Goal: Navigation & Orientation: Find specific page/section

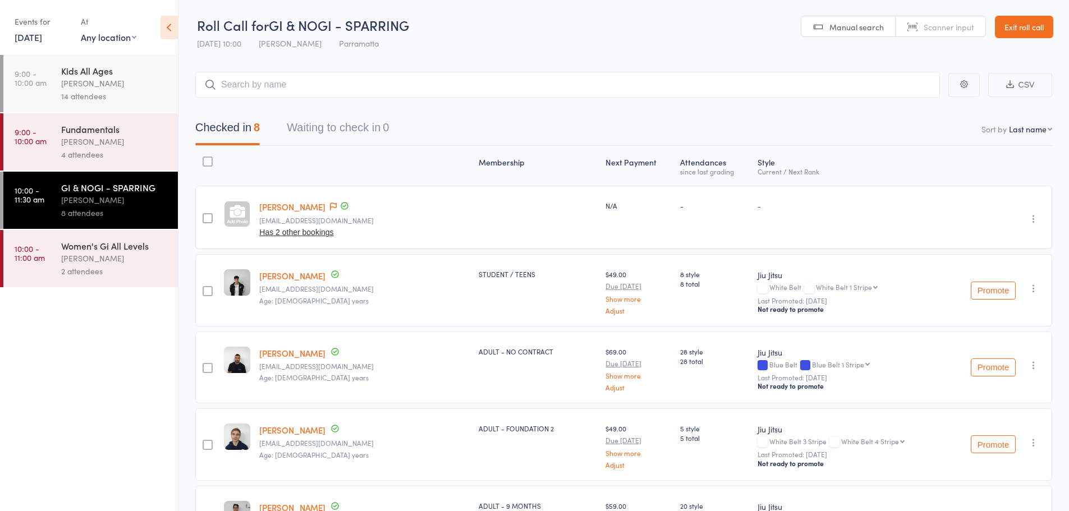
click at [1040, 28] on link "Exit roll call" at bounding box center [1023, 27] width 58 height 22
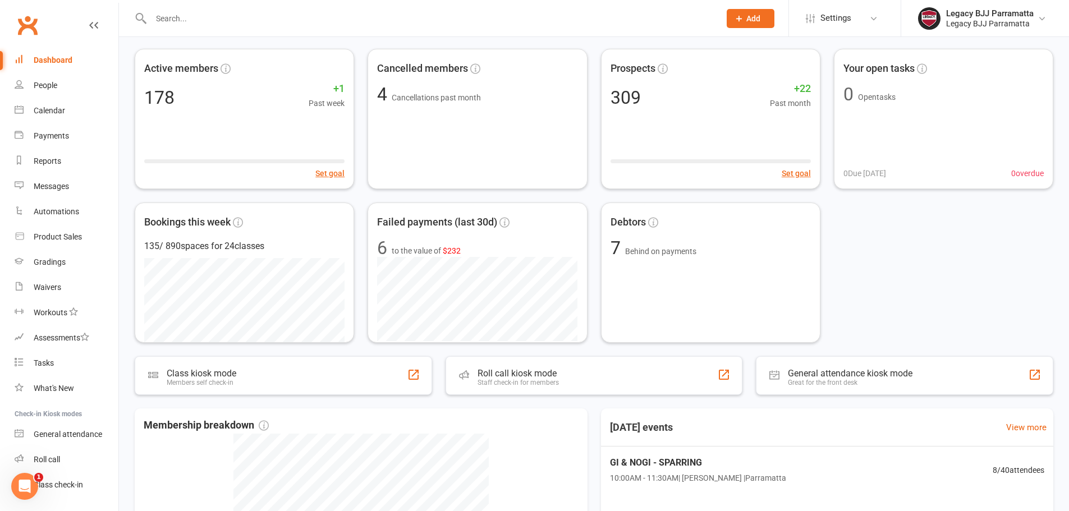
scroll to position [112, 0]
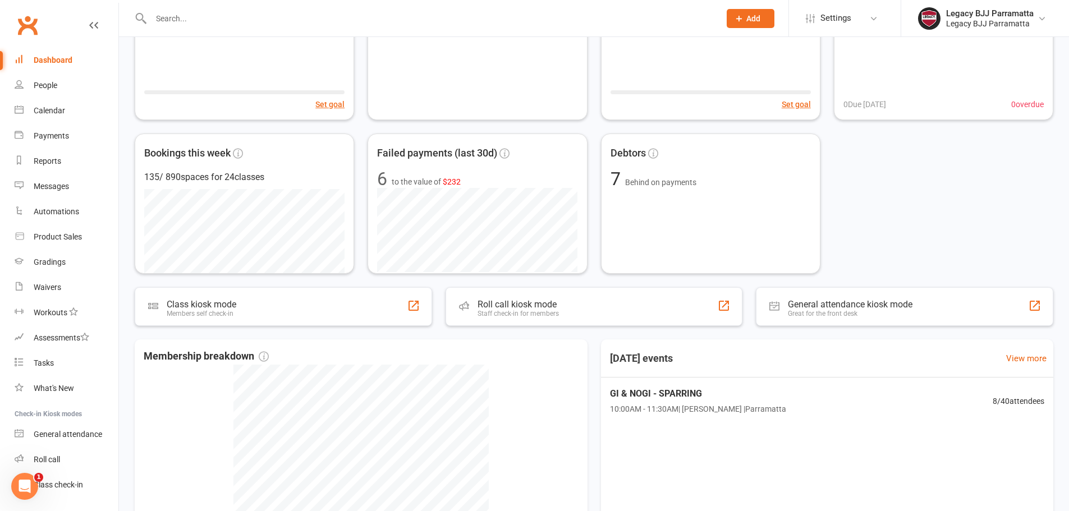
click at [855, 462] on div "[DATE] events View more GI & NOGI - SPARRING 10:00AM - 11:30AM | [PERSON_NAME] …" at bounding box center [827, 500] width 453 height 323
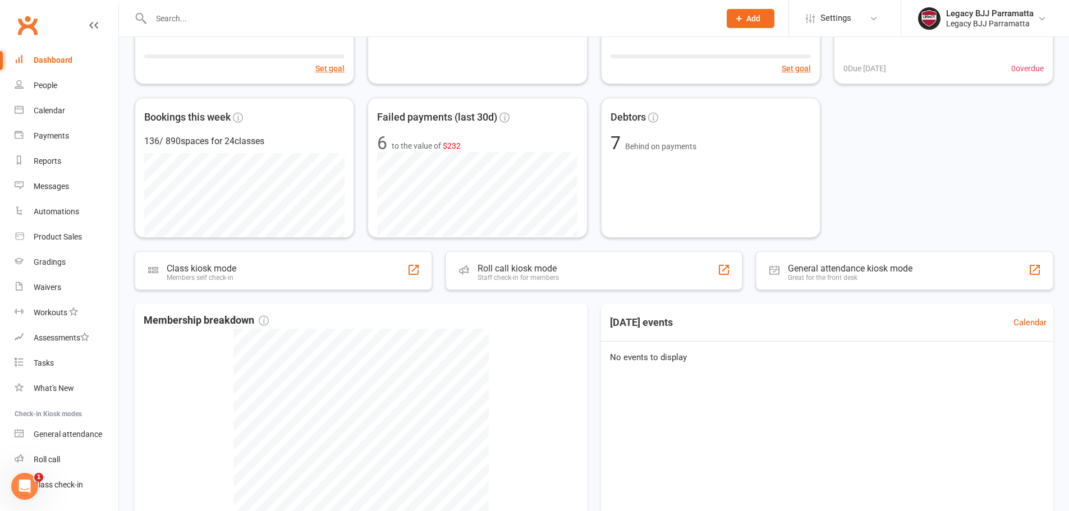
scroll to position [167, 0]
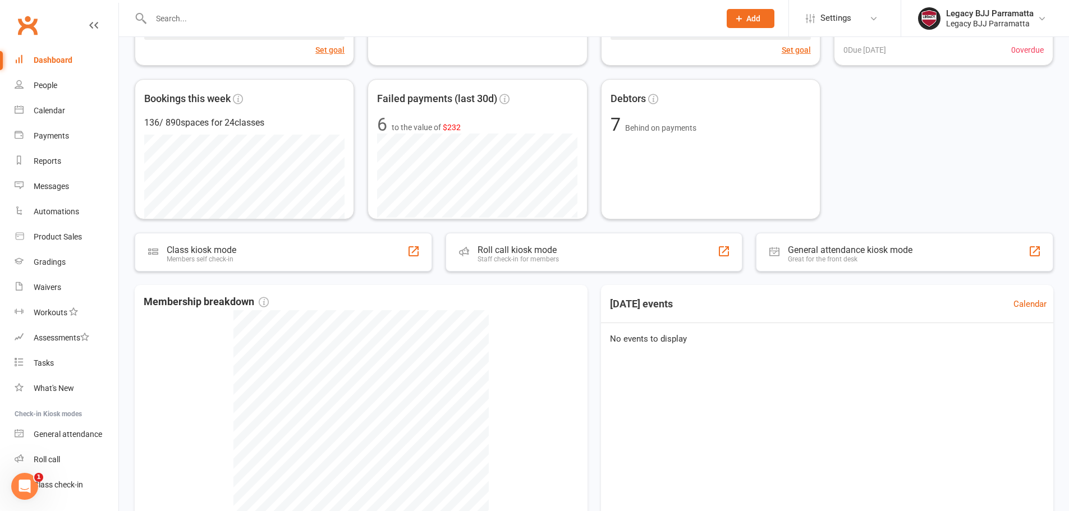
click at [83, 56] on link "Dashboard" at bounding box center [67, 60] width 104 height 25
